Goal: Find specific page/section: Find specific page/section

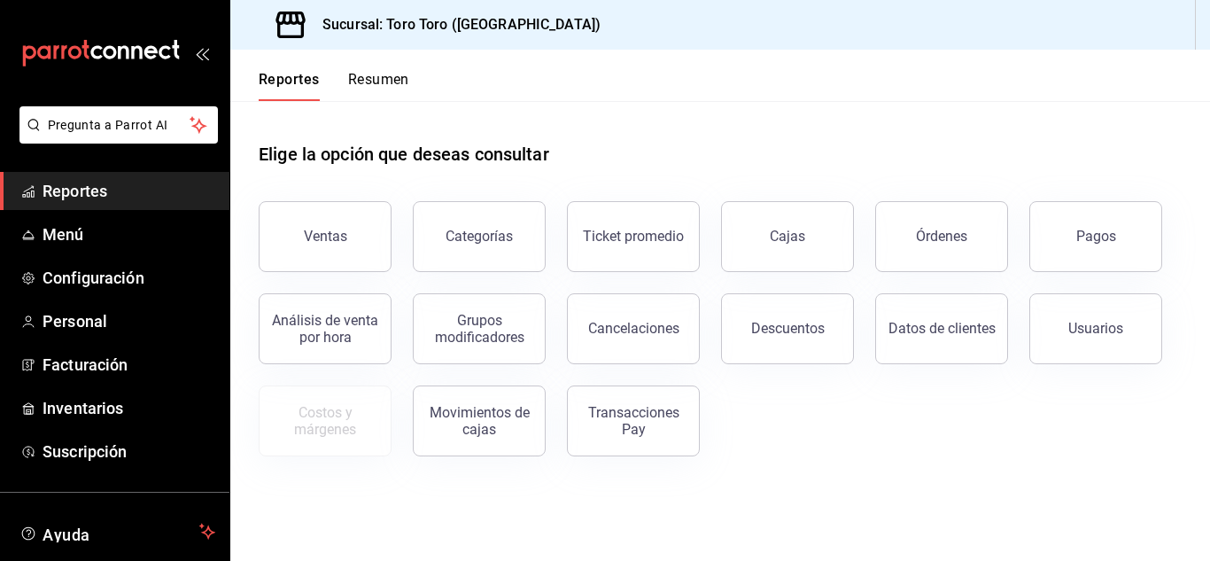
click at [74, 194] on span "Reportes" at bounding box center [129, 191] width 173 height 24
click at [925, 261] on button "Órdenes" at bounding box center [941, 236] width 133 height 71
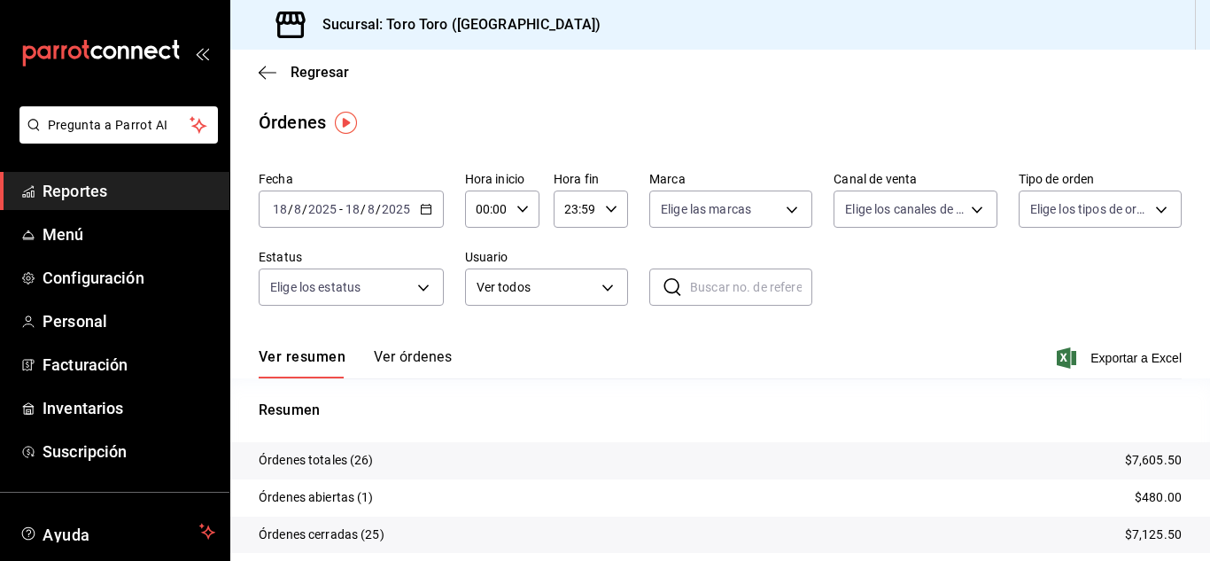
click at [98, 206] on link "Reportes" at bounding box center [114, 191] width 229 height 38
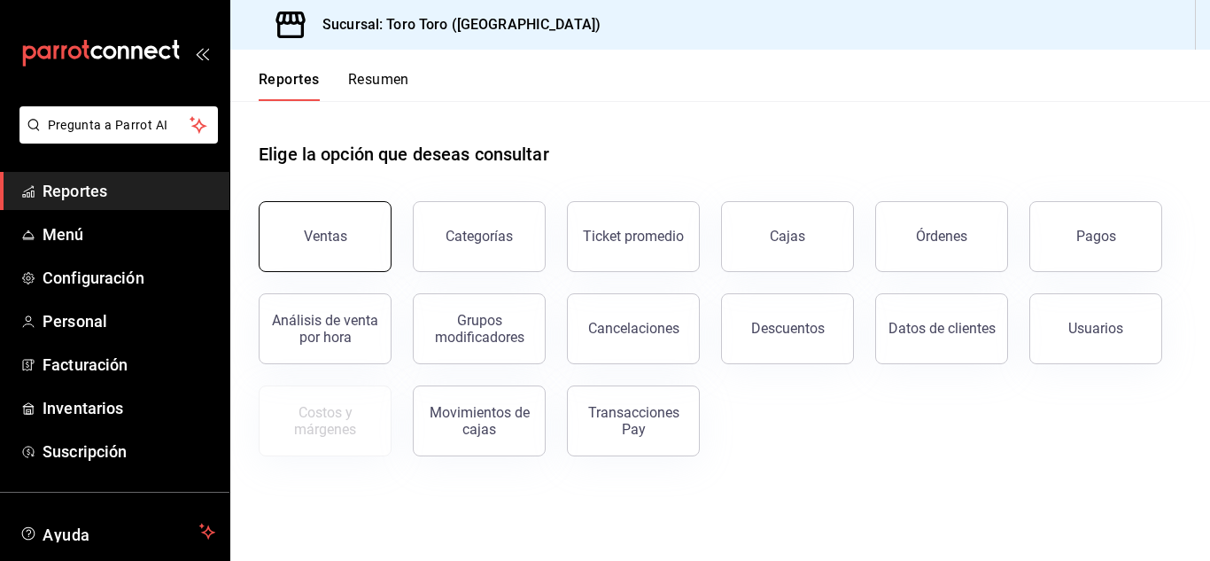
click at [322, 248] on button "Ventas" at bounding box center [325, 236] width 133 height 71
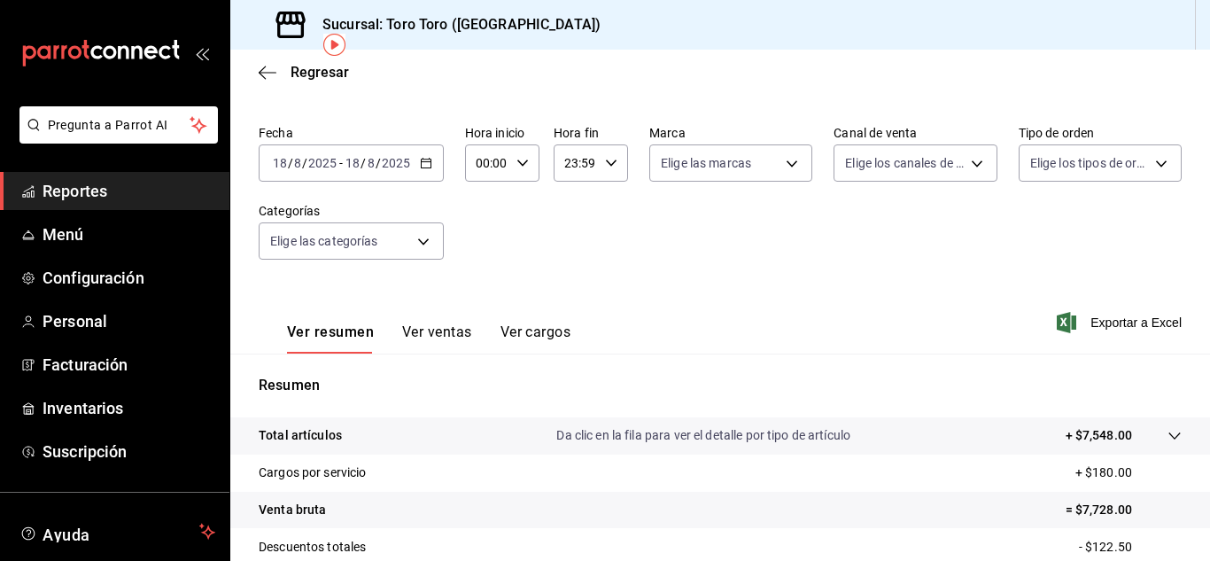
scroll to position [89, 0]
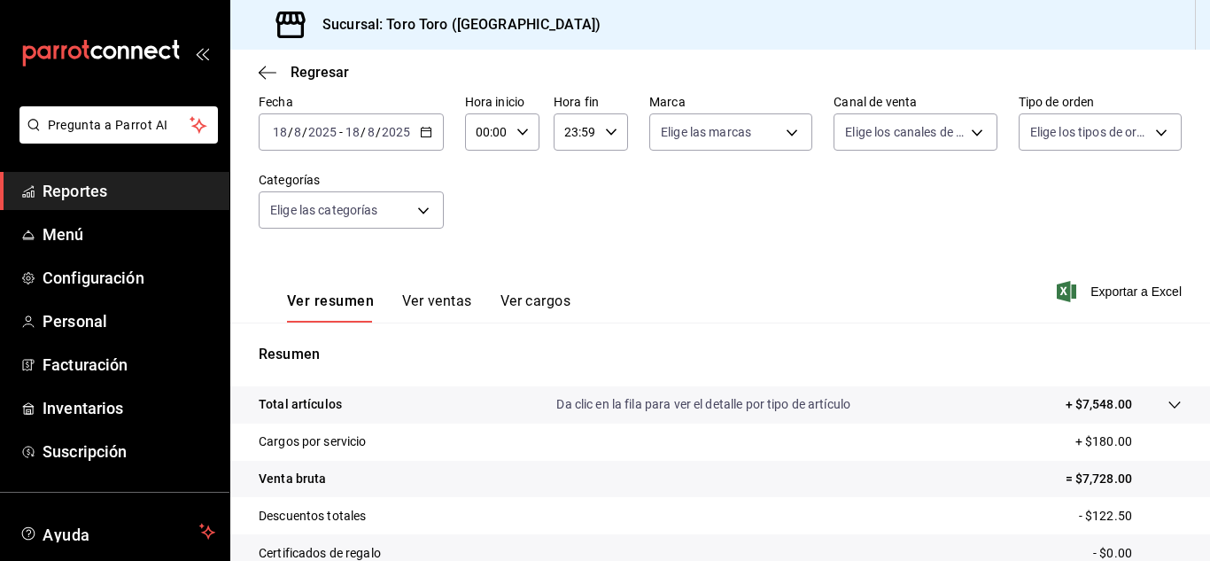
click at [530, 299] on button "Ver cargos" at bounding box center [535, 307] width 71 height 30
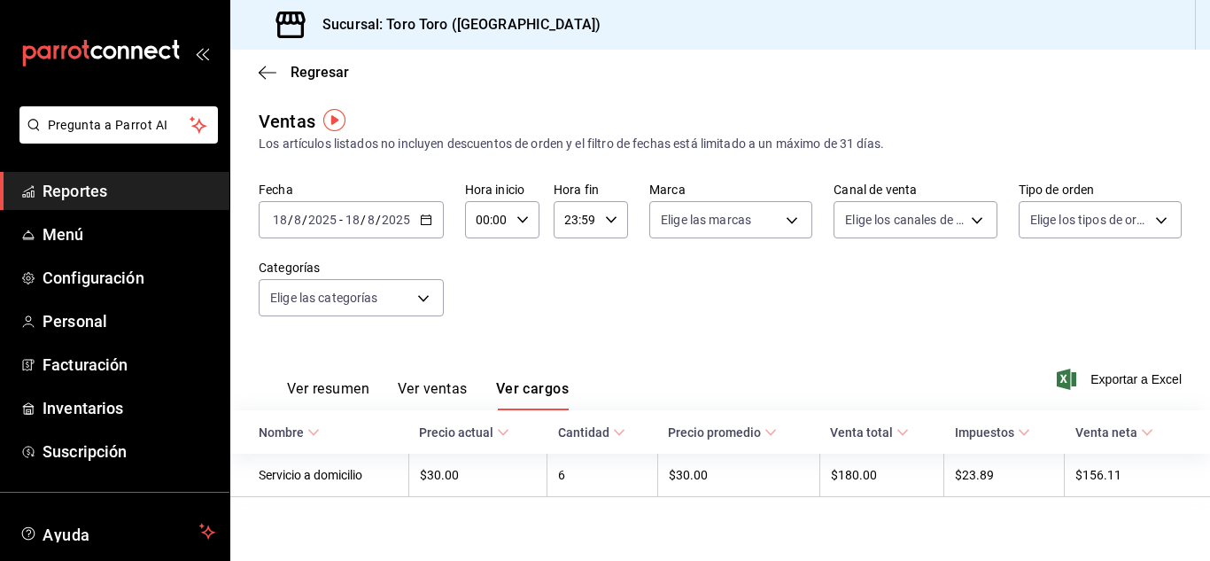
scroll to position [3, 0]
drag, startPoint x: 61, startPoint y: 192, endPoint x: 165, endPoint y: 213, distance: 105.8
click at [61, 192] on span "Reportes" at bounding box center [129, 191] width 173 height 24
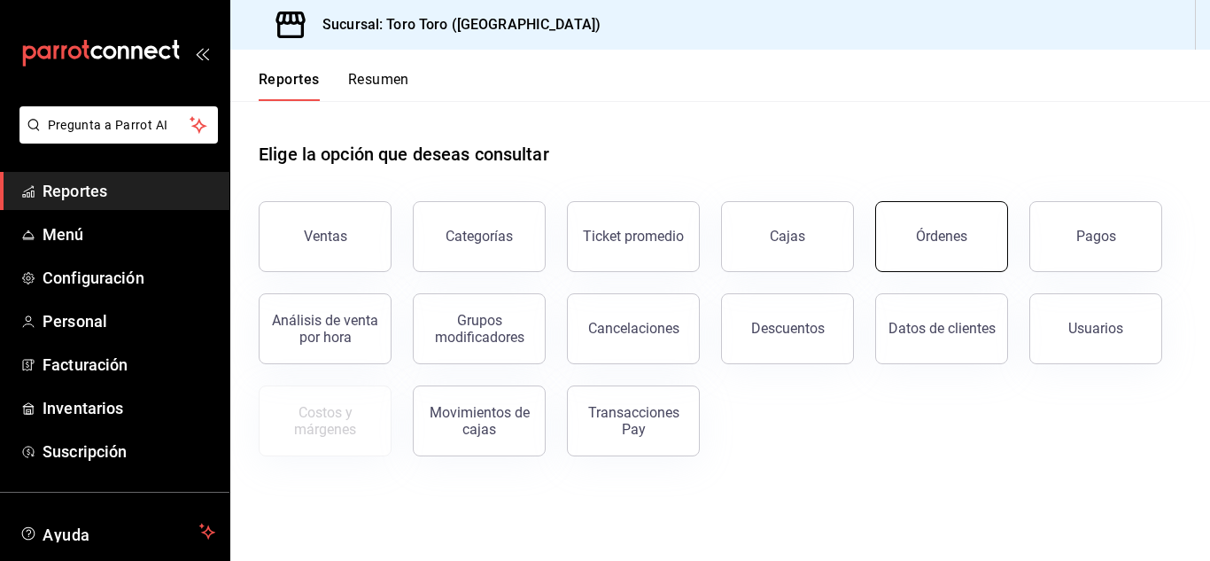
click at [936, 227] on button "Órdenes" at bounding box center [941, 236] width 133 height 71
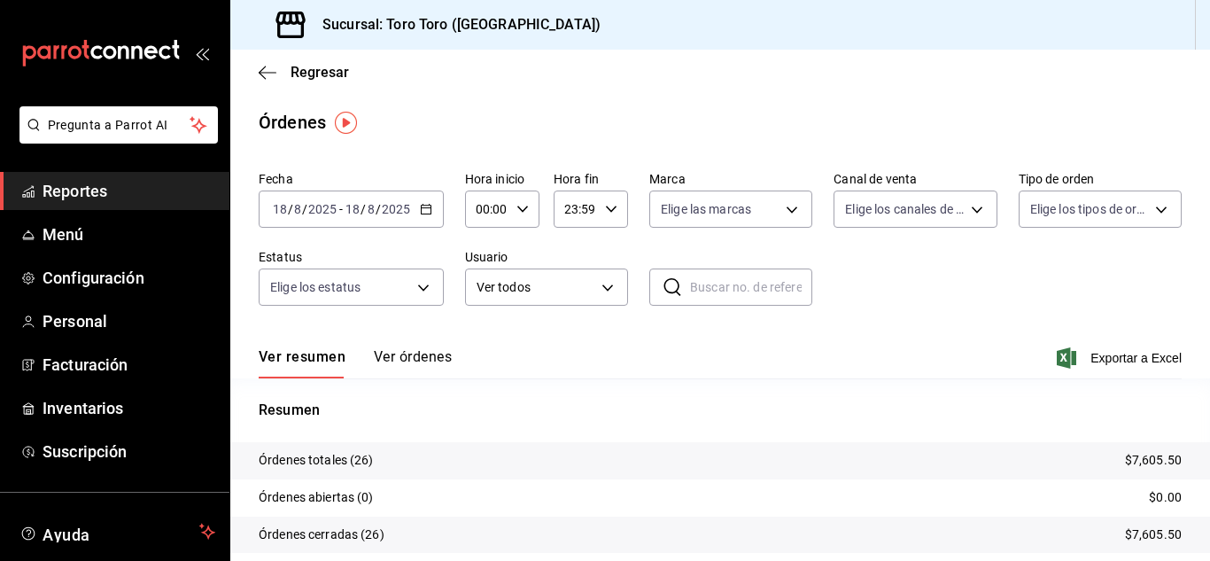
click at [74, 190] on span "Reportes" at bounding box center [129, 191] width 173 height 24
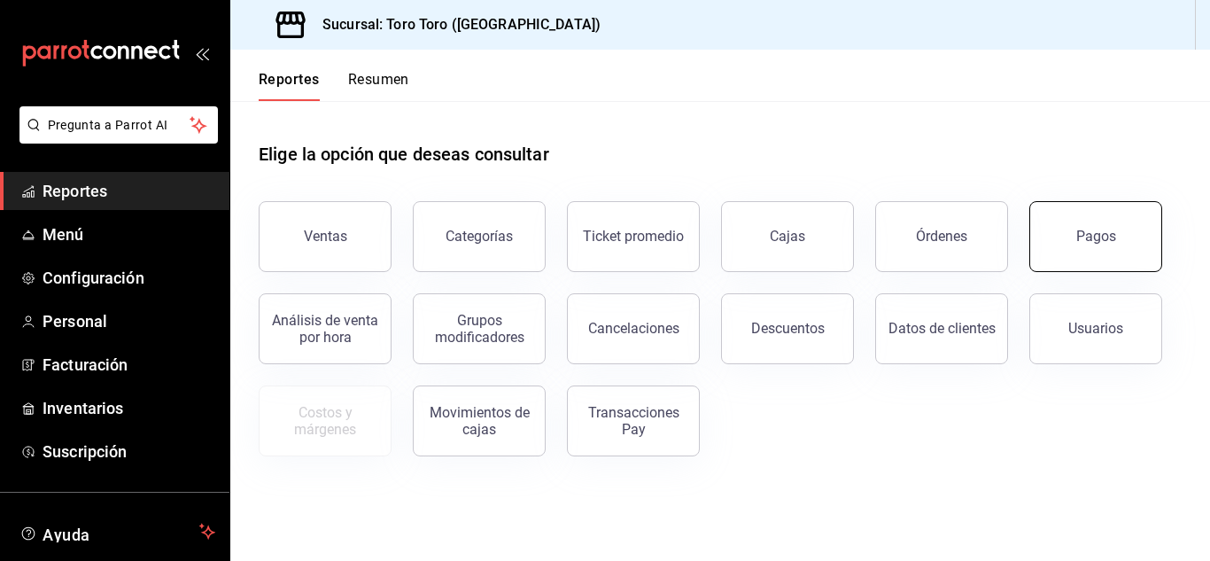
click at [1139, 256] on button "Pagos" at bounding box center [1095, 236] width 133 height 71
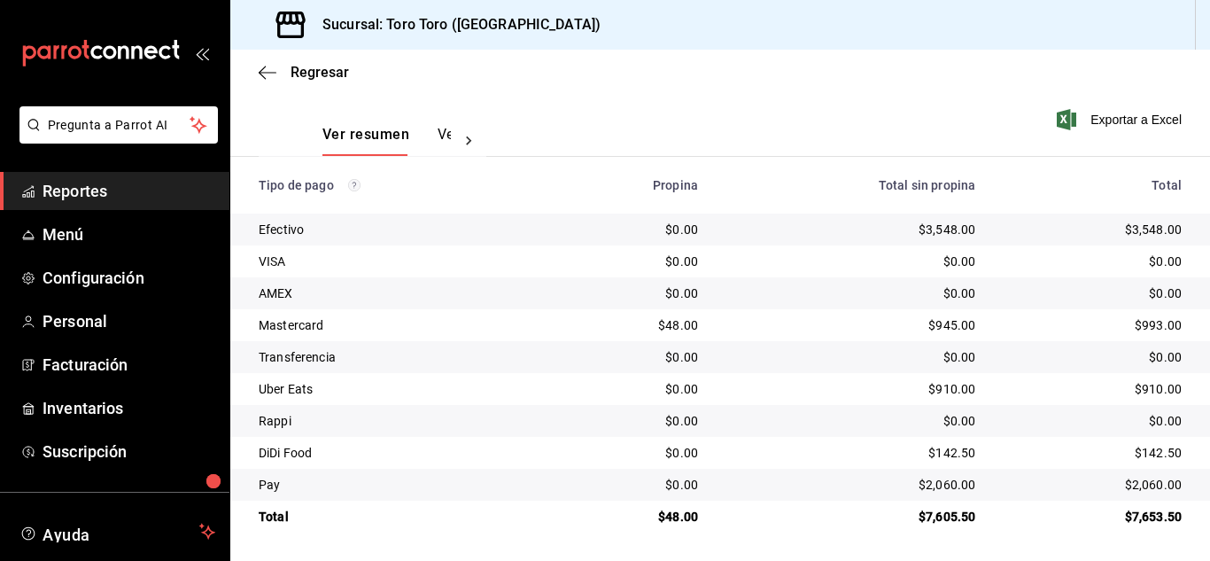
scroll to position [108, 0]
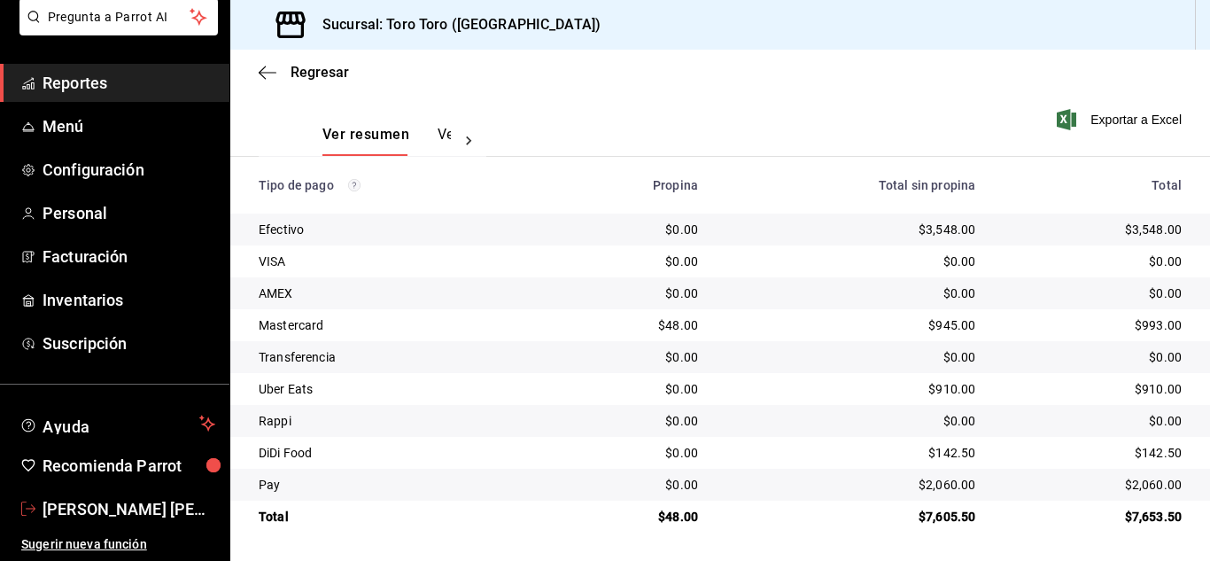
click at [148, 505] on span "[PERSON_NAME] [PERSON_NAME] [PERSON_NAME]" at bounding box center [129, 509] width 173 height 24
